Goal: Find specific page/section: Locate a particular part of the current website

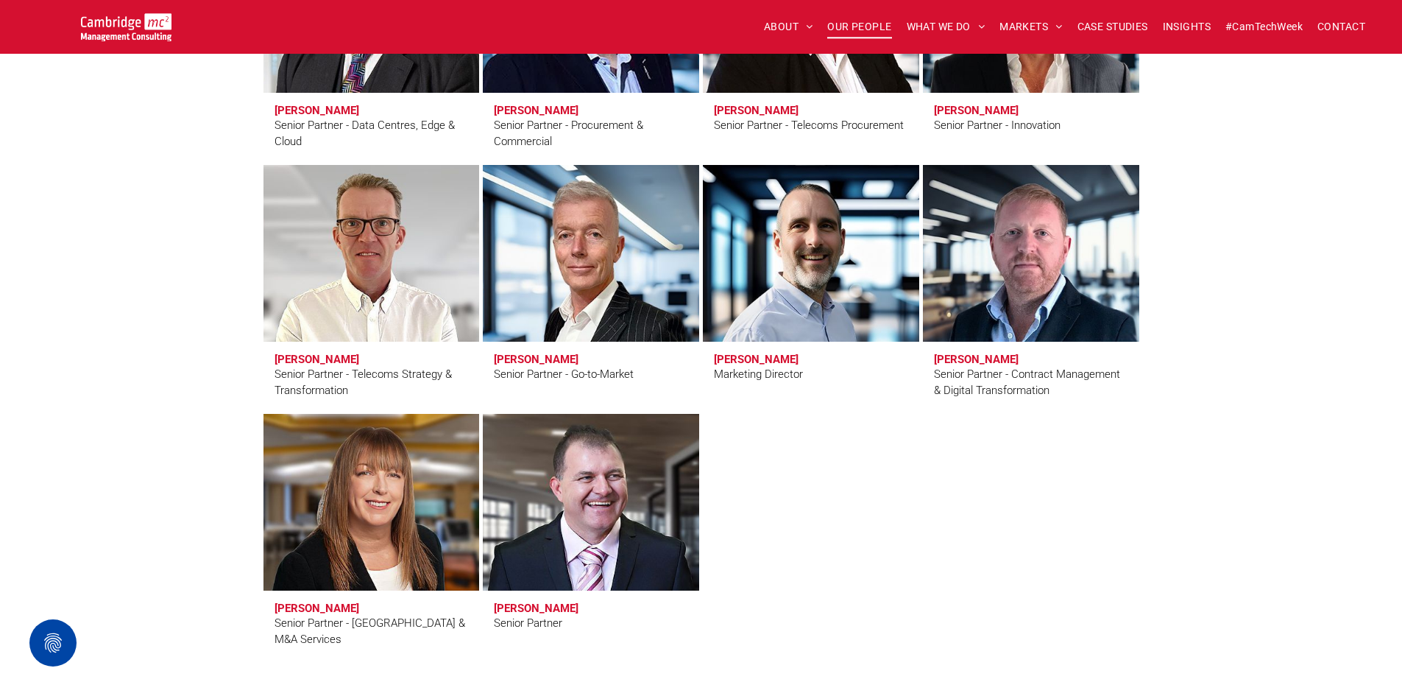
scroll to position [2576, 0]
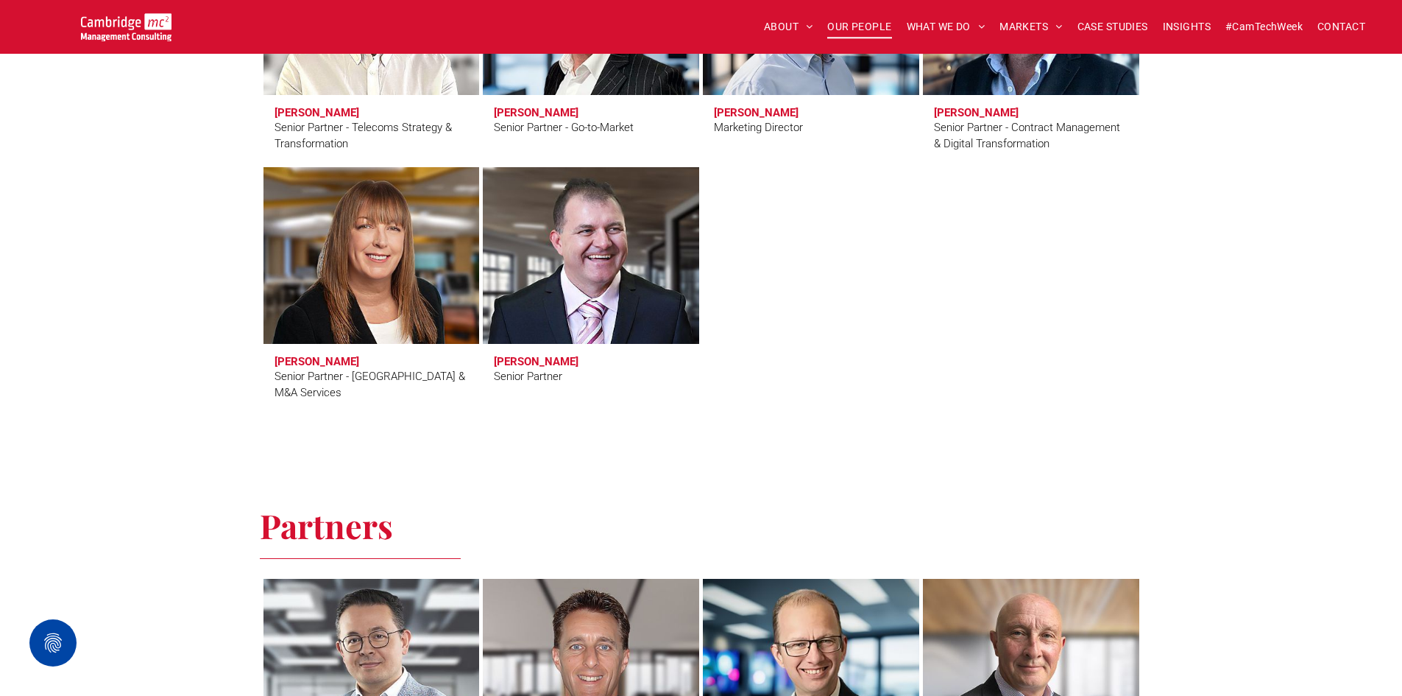
click at [654, 260] on link "Paul Turk" at bounding box center [590, 255] width 229 height 187
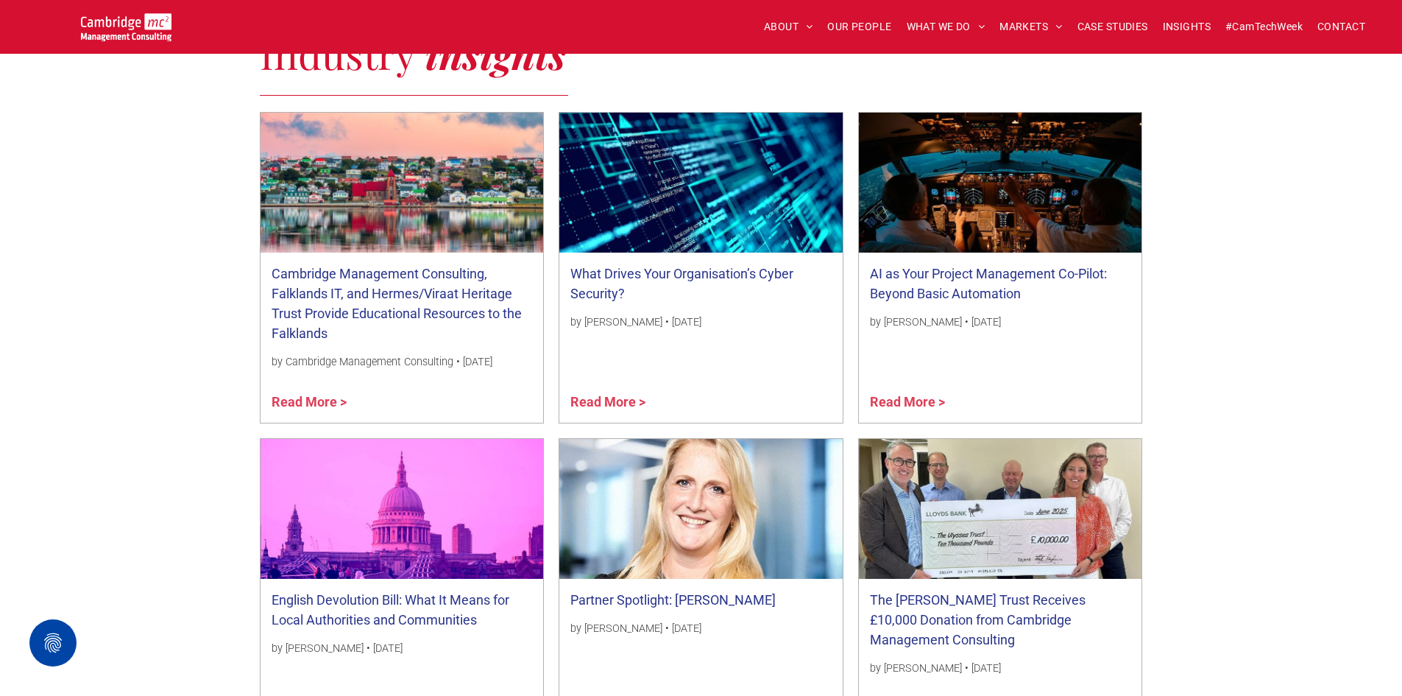
scroll to position [1251, 0]
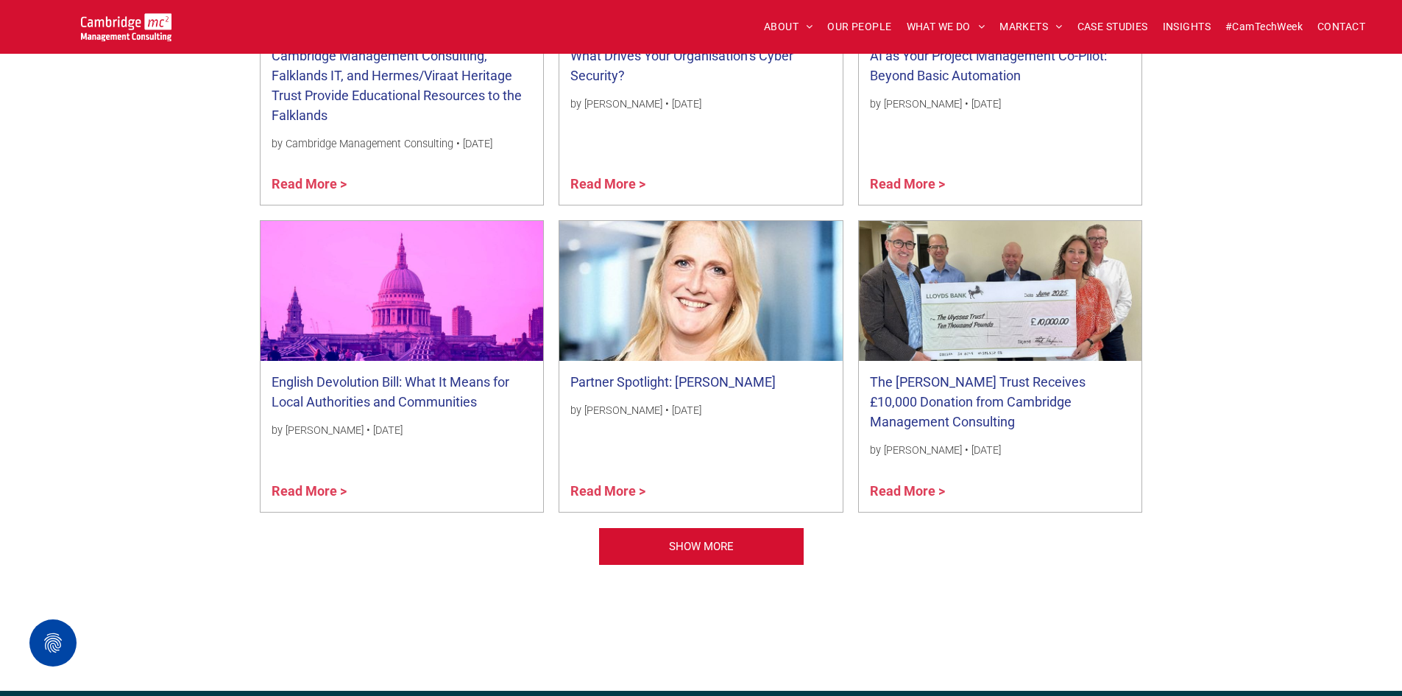
click at [743, 277] on div at bounding box center [701, 290] width 300 height 148
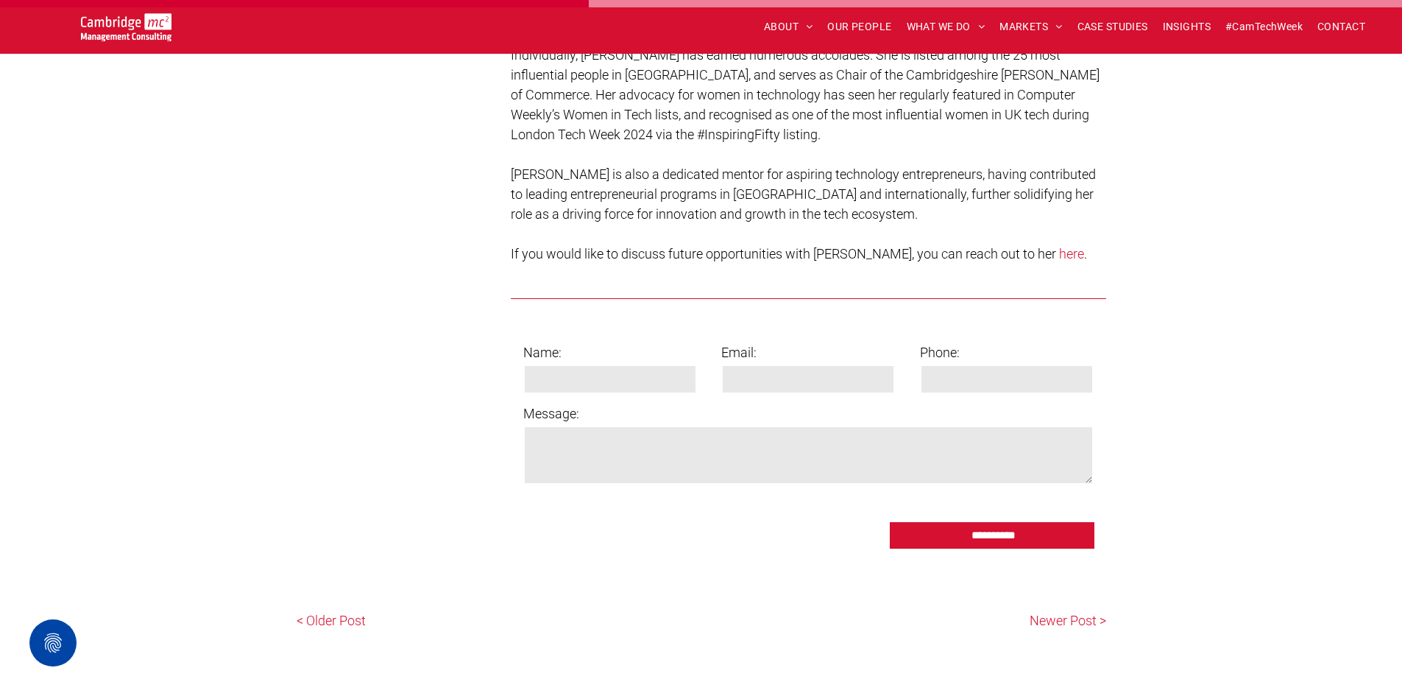
scroll to position [1178, 0]
